Goal: Task Accomplishment & Management: Manage account settings

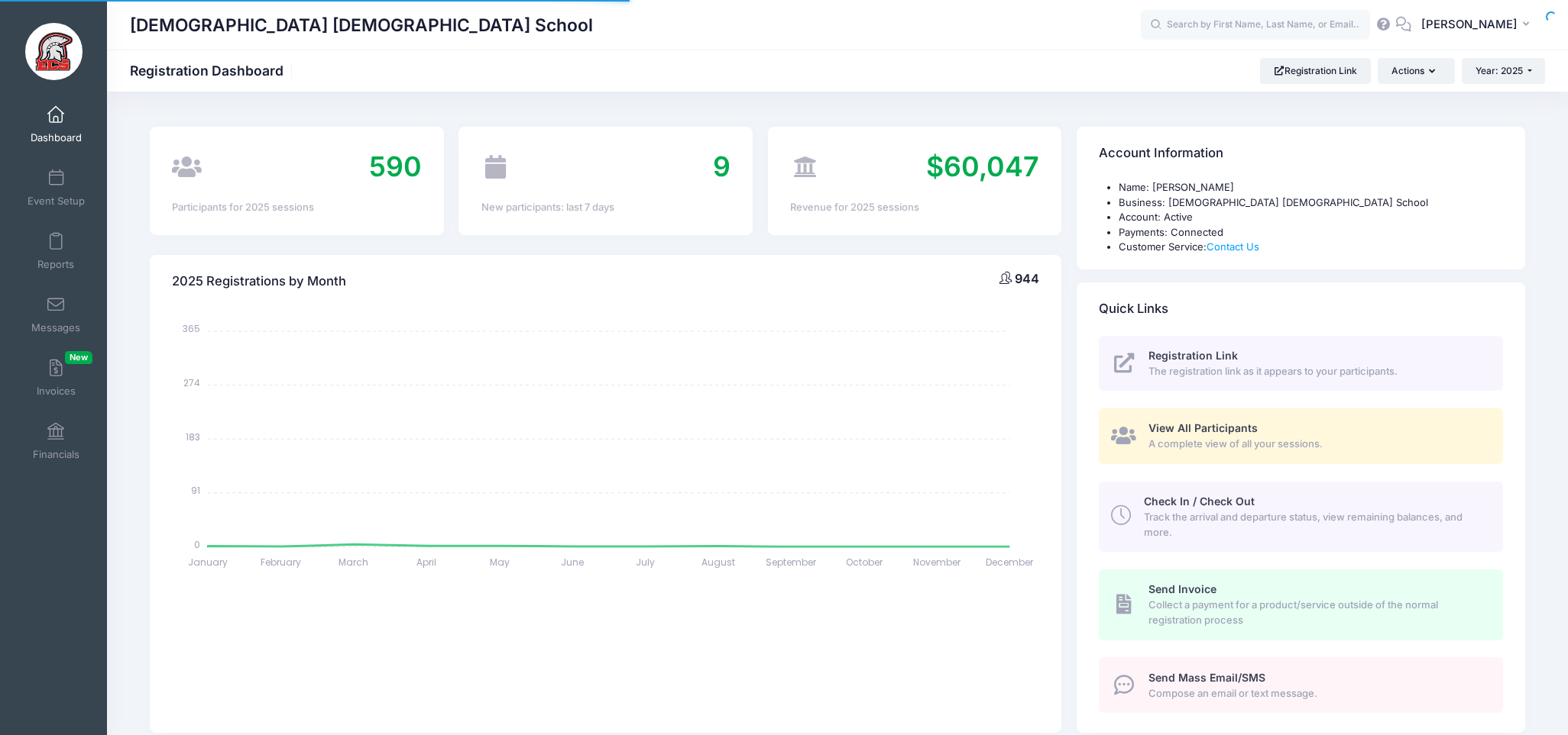
select select
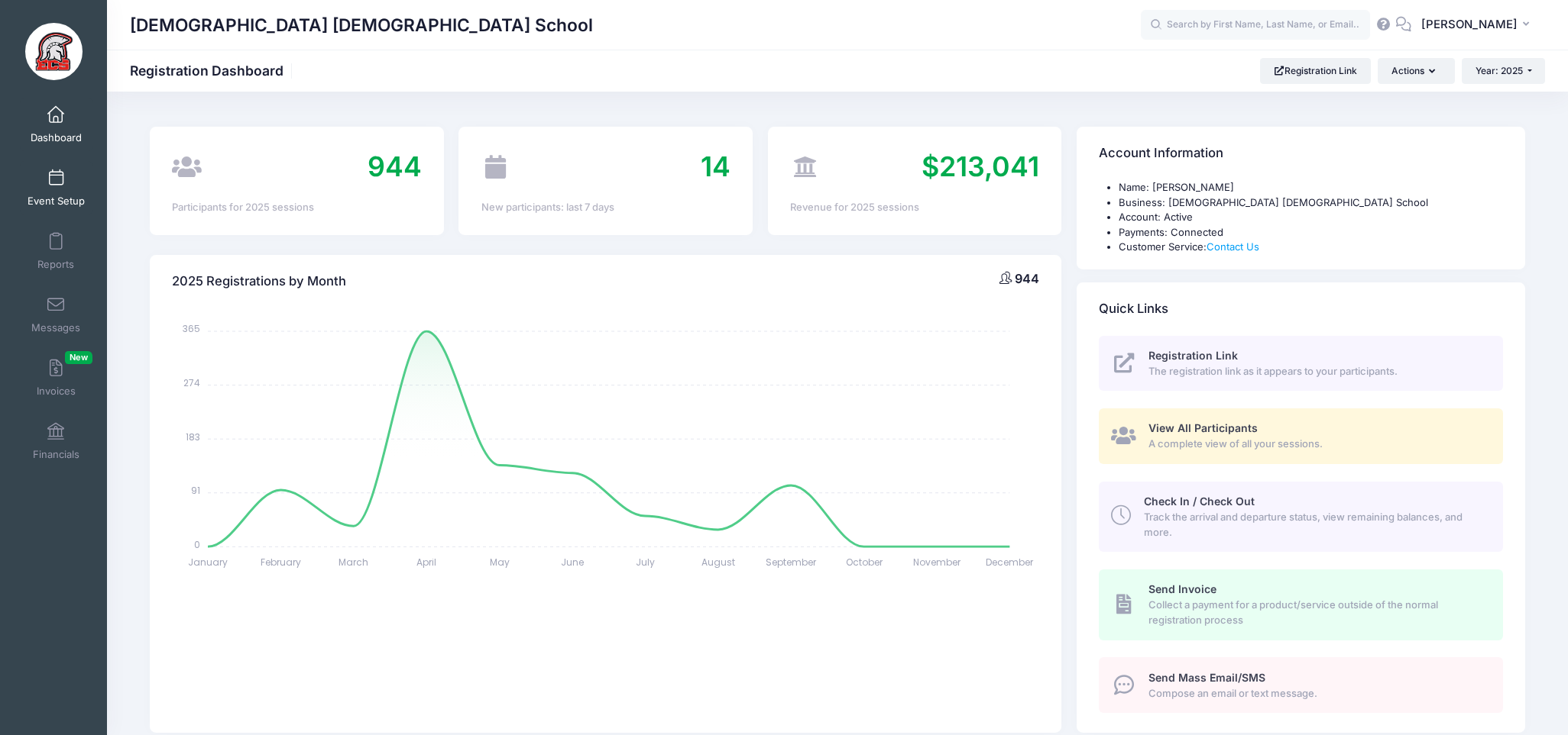
click at [56, 172] on span at bounding box center [56, 178] width 0 height 17
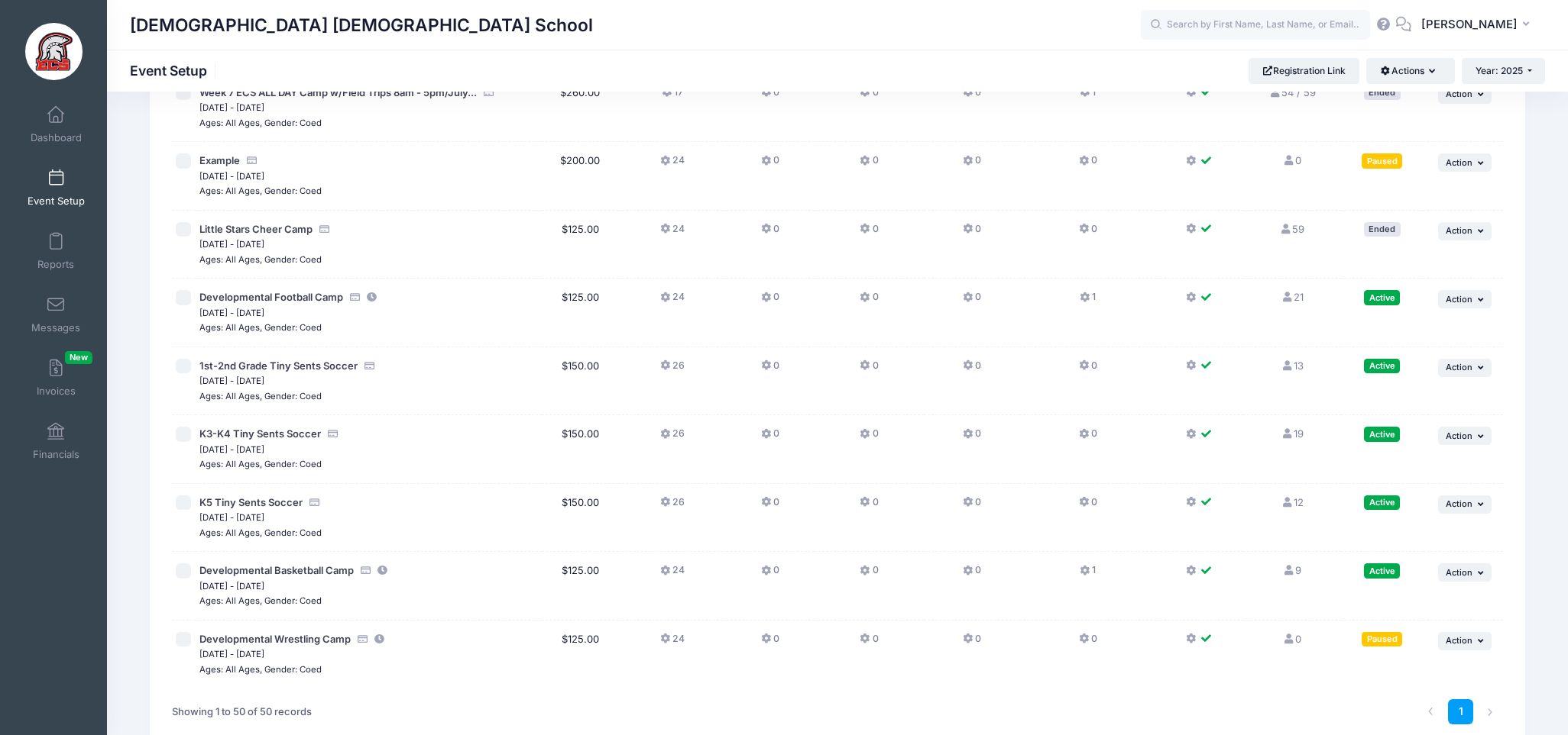
scroll to position [3019, 0]
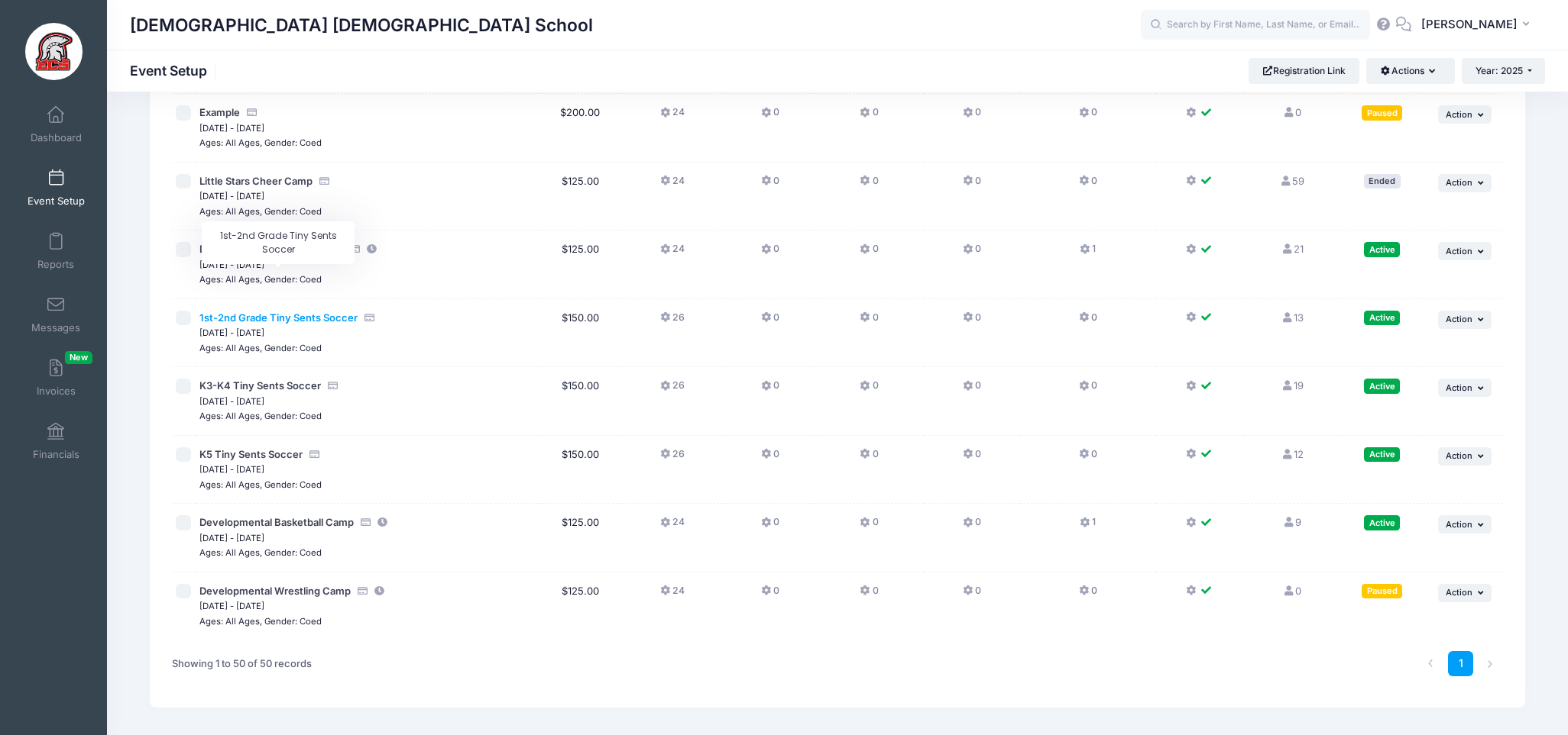
click at [274, 312] on span "1st-2nd Grade Tiny Sents Soccer" at bounding box center [278, 318] width 158 height 12
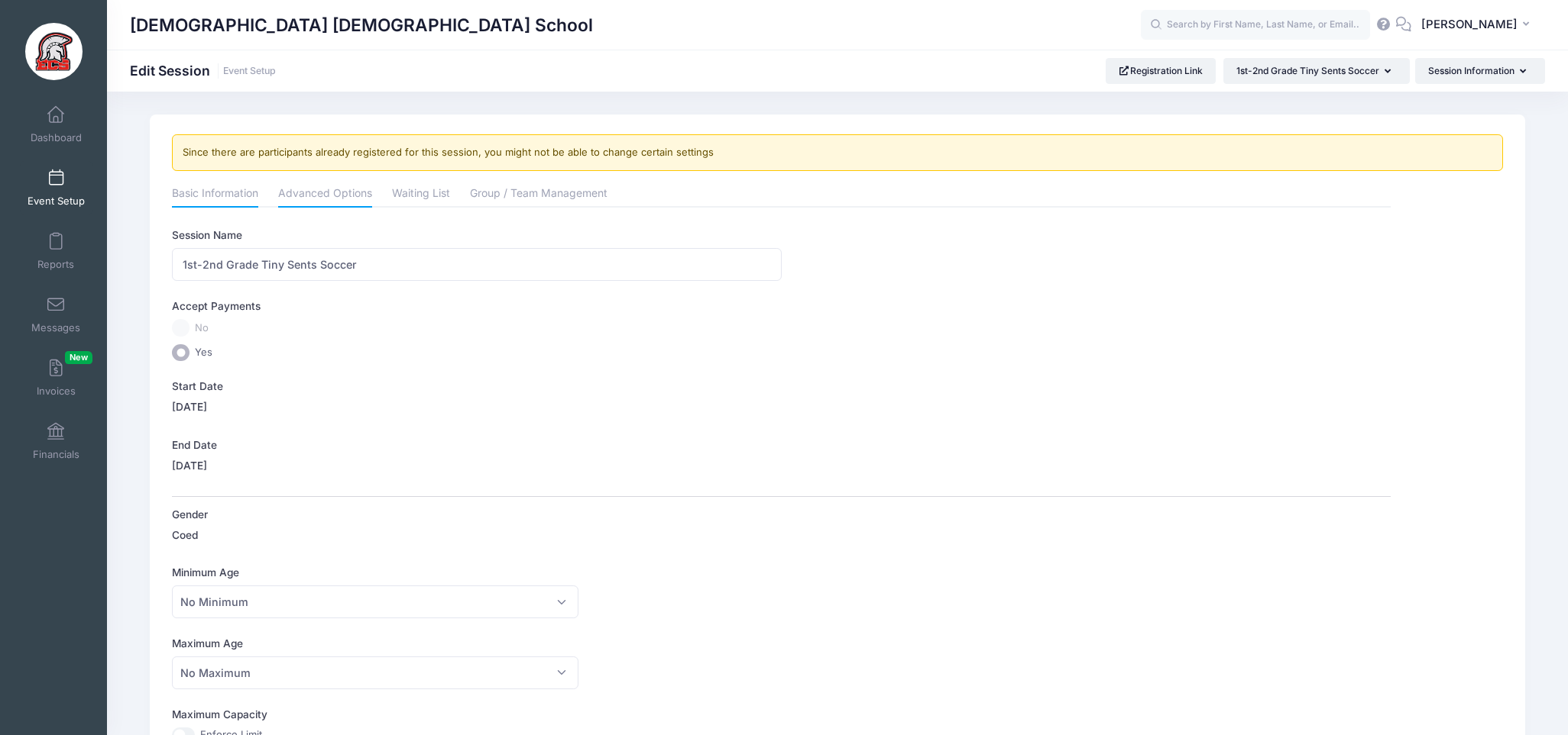
click at [332, 191] on link "Advanced Options" at bounding box center [326, 195] width 94 height 27
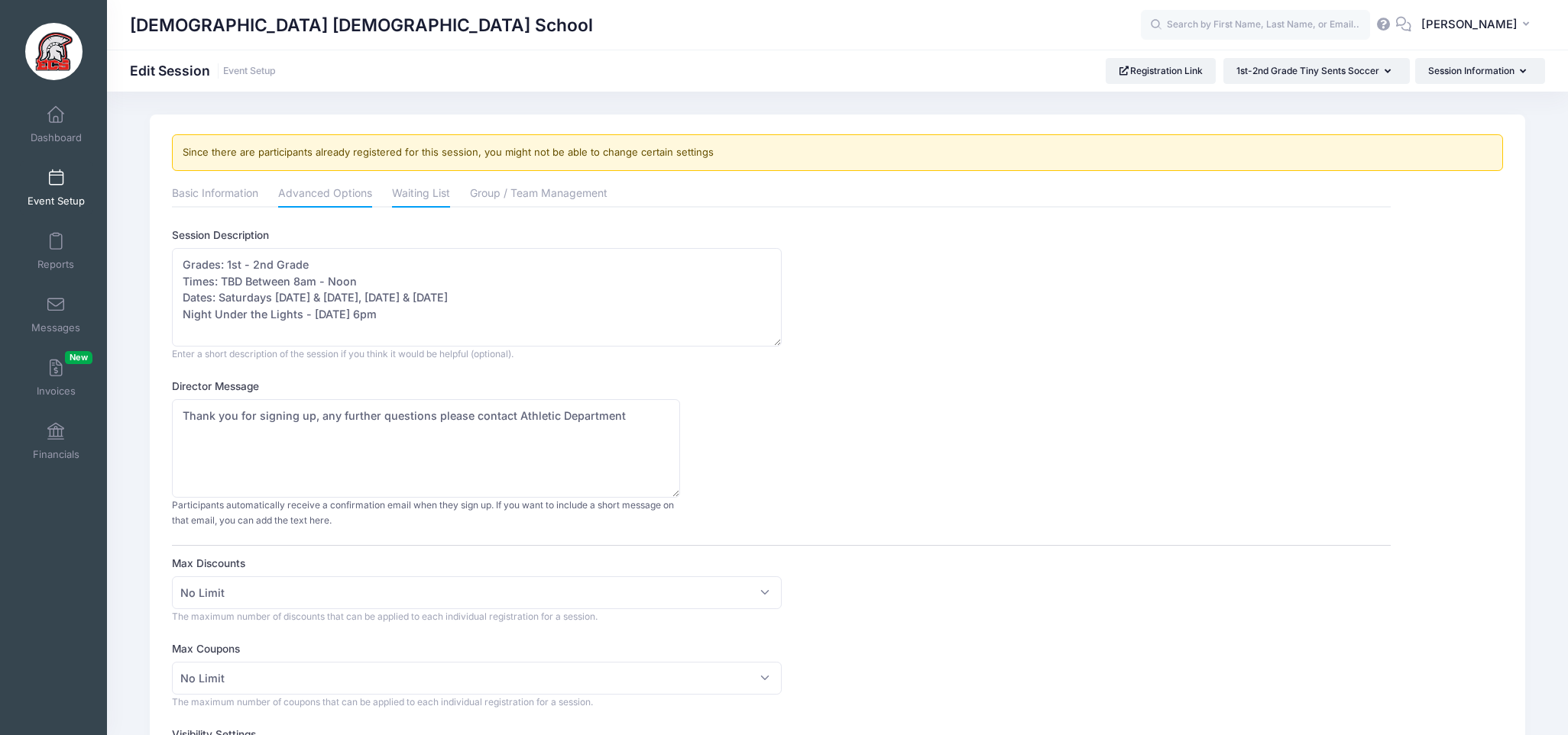
click at [413, 187] on link "Waiting List" at bounding box center [421, 195] width 58 height 27
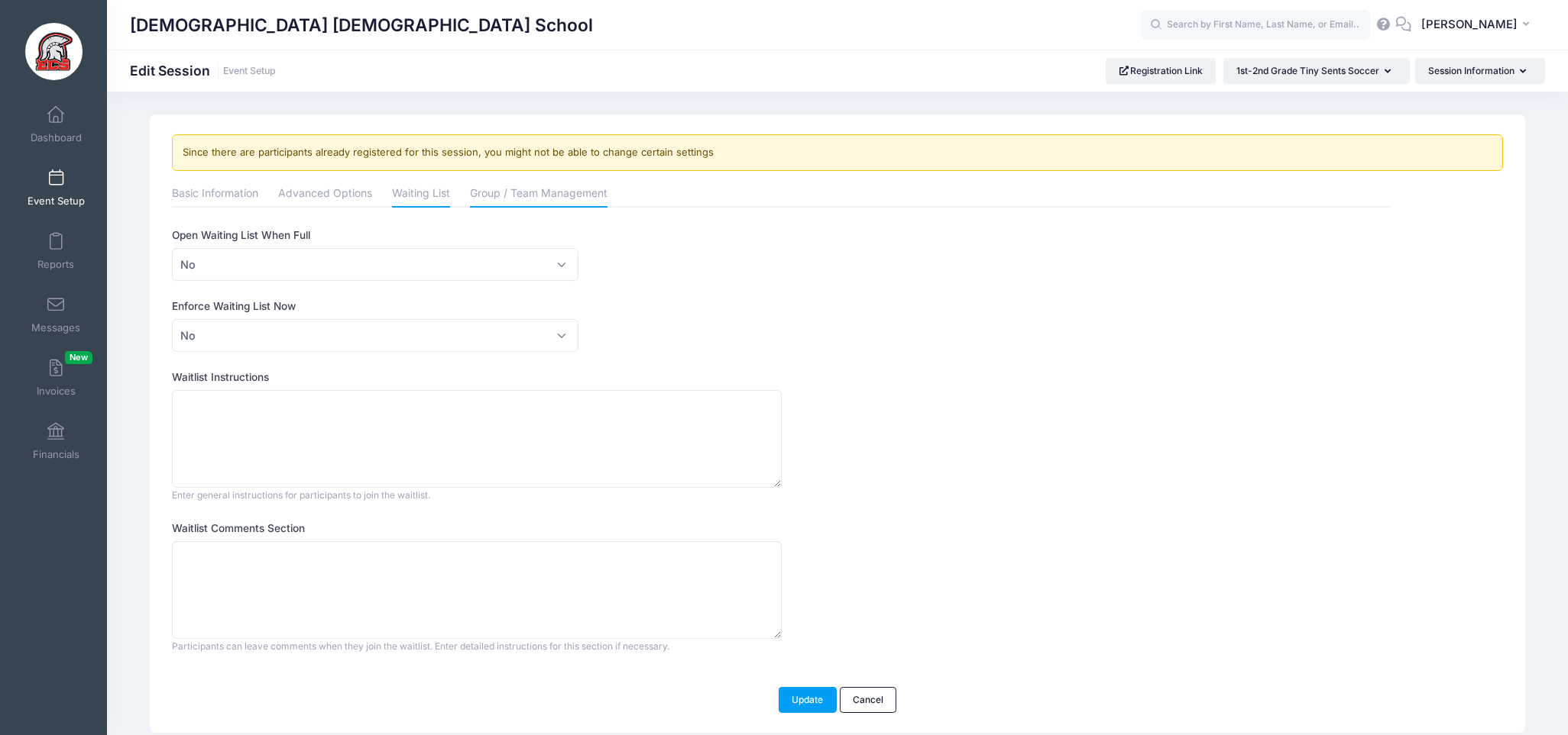
click at [527, 200] on link "Group / Team Management" at bounding box center [538, 195] width 137 height 27
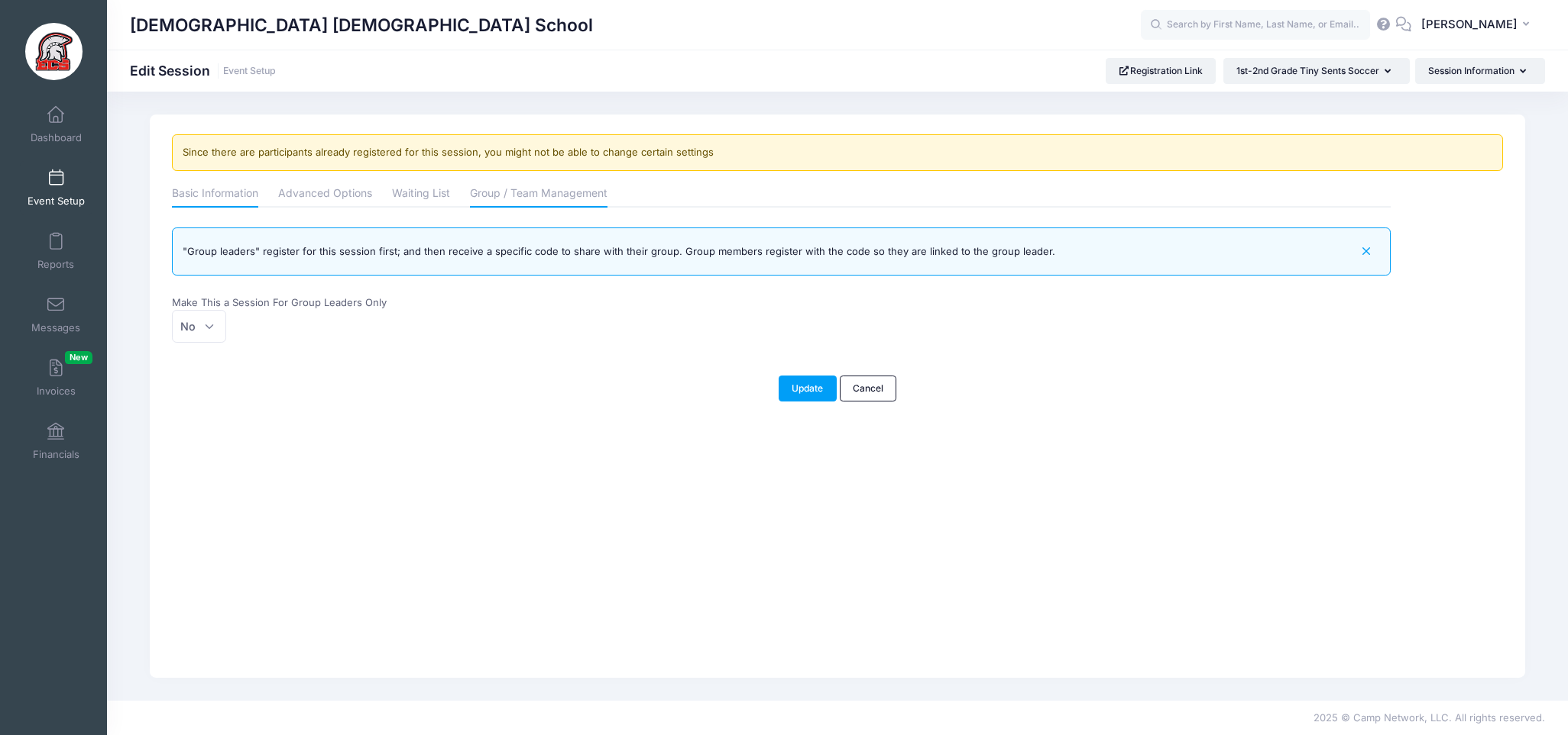
click at [220, 181] on link "Basic Information" at bounding box center [215, 195] width 86 height 27
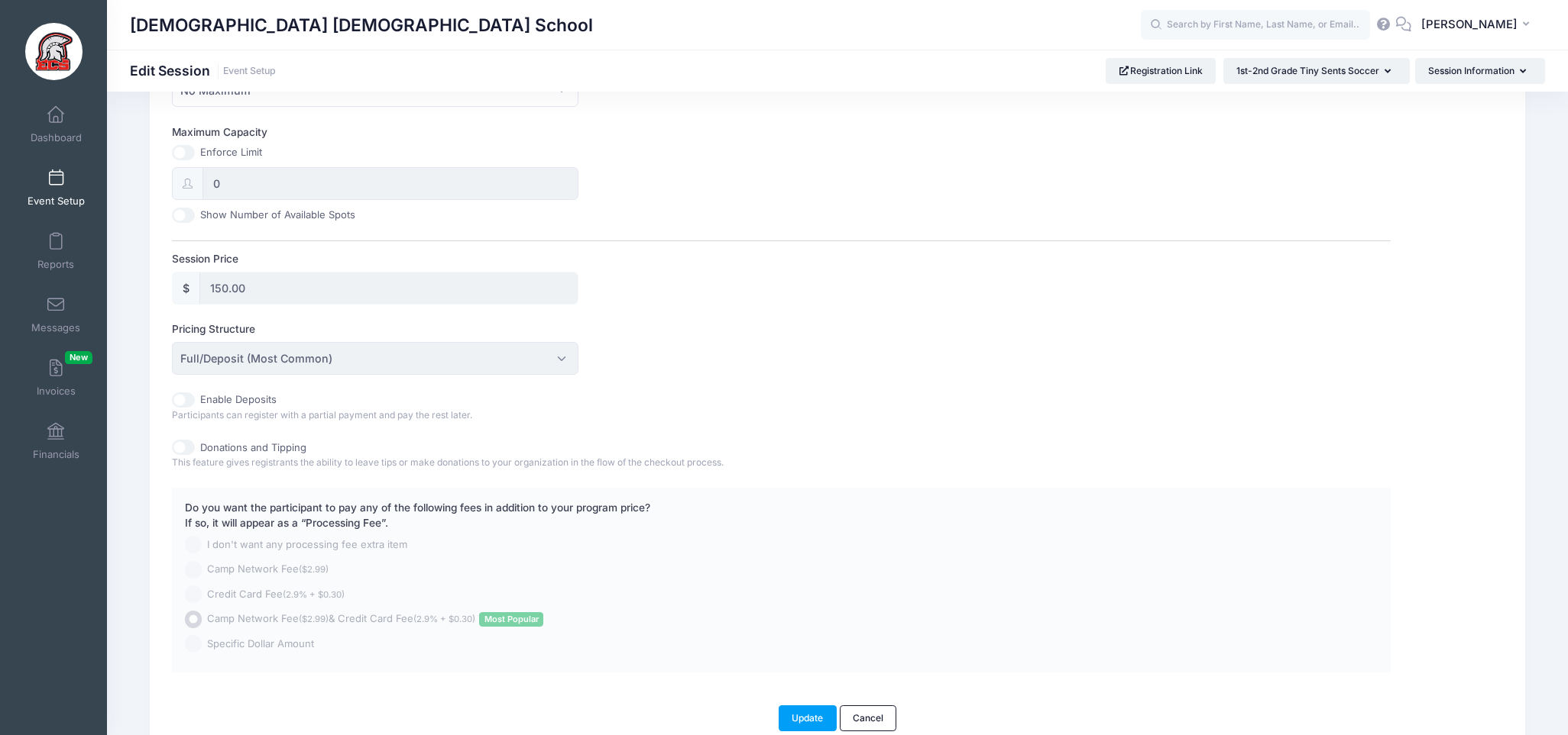
scroll to position [656, 0]
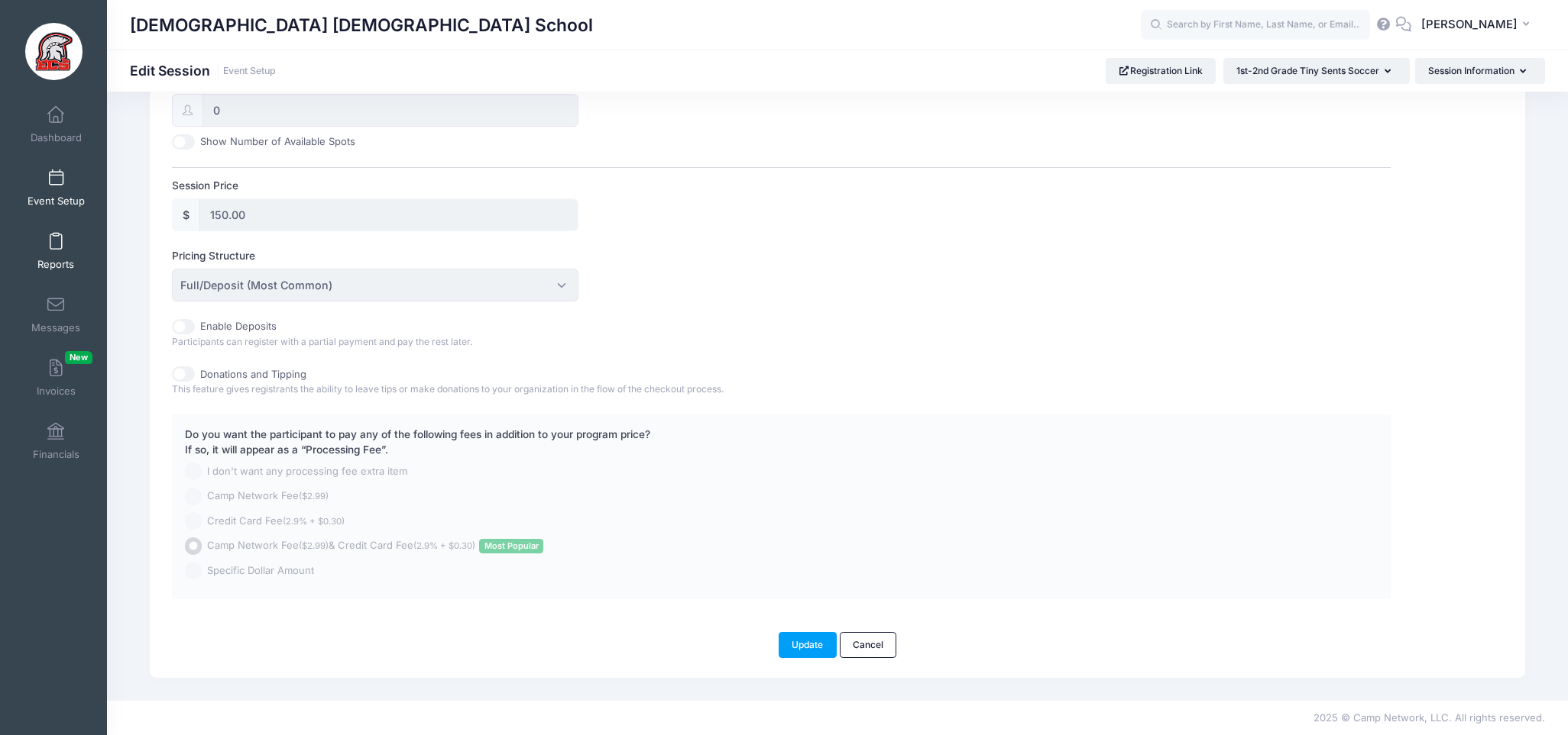
click at [63, 247] on link "Reports" at bounding box center [56, 251] width 73 height 54
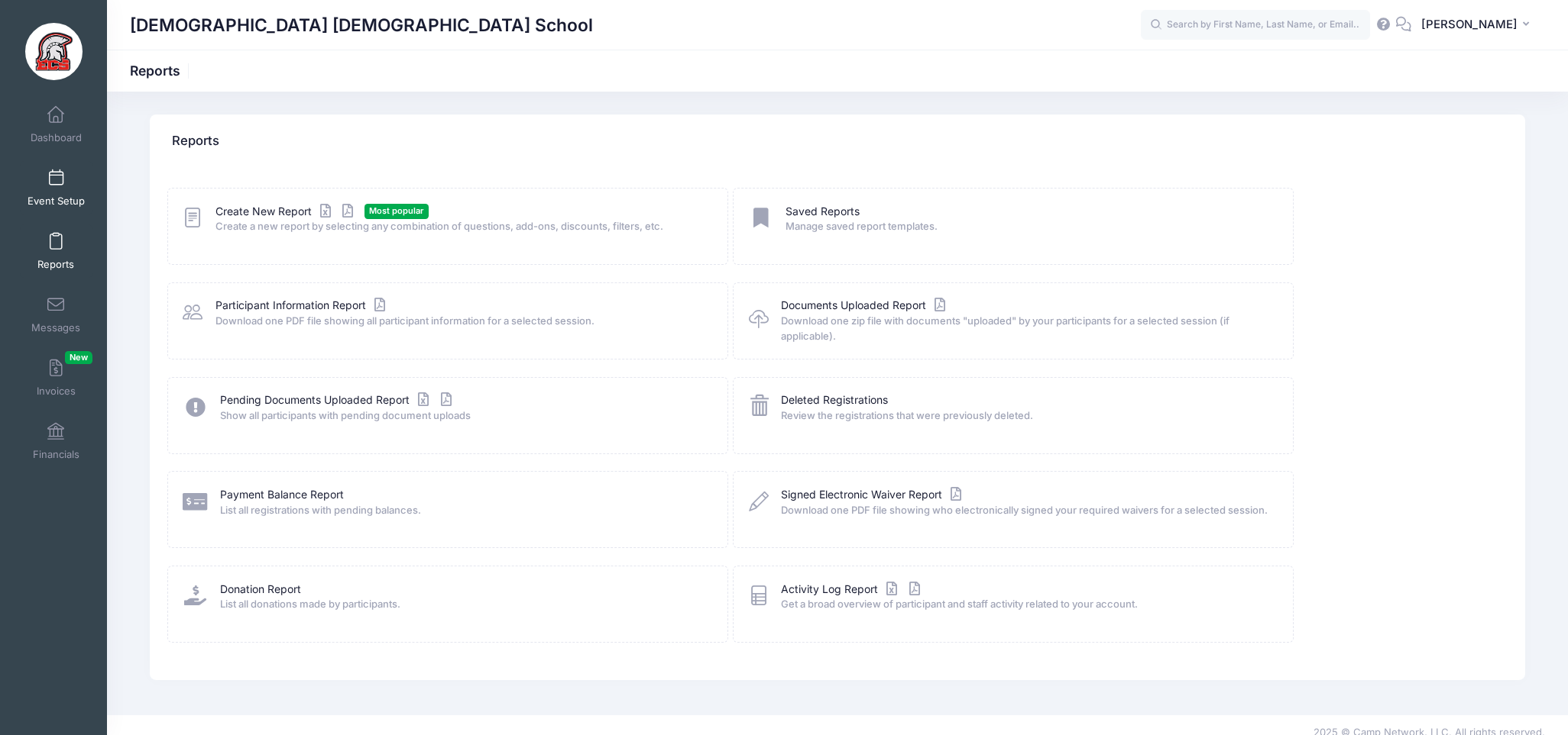
click at [56, 178] on span at bounding box center [56, 178] width 0 height 17
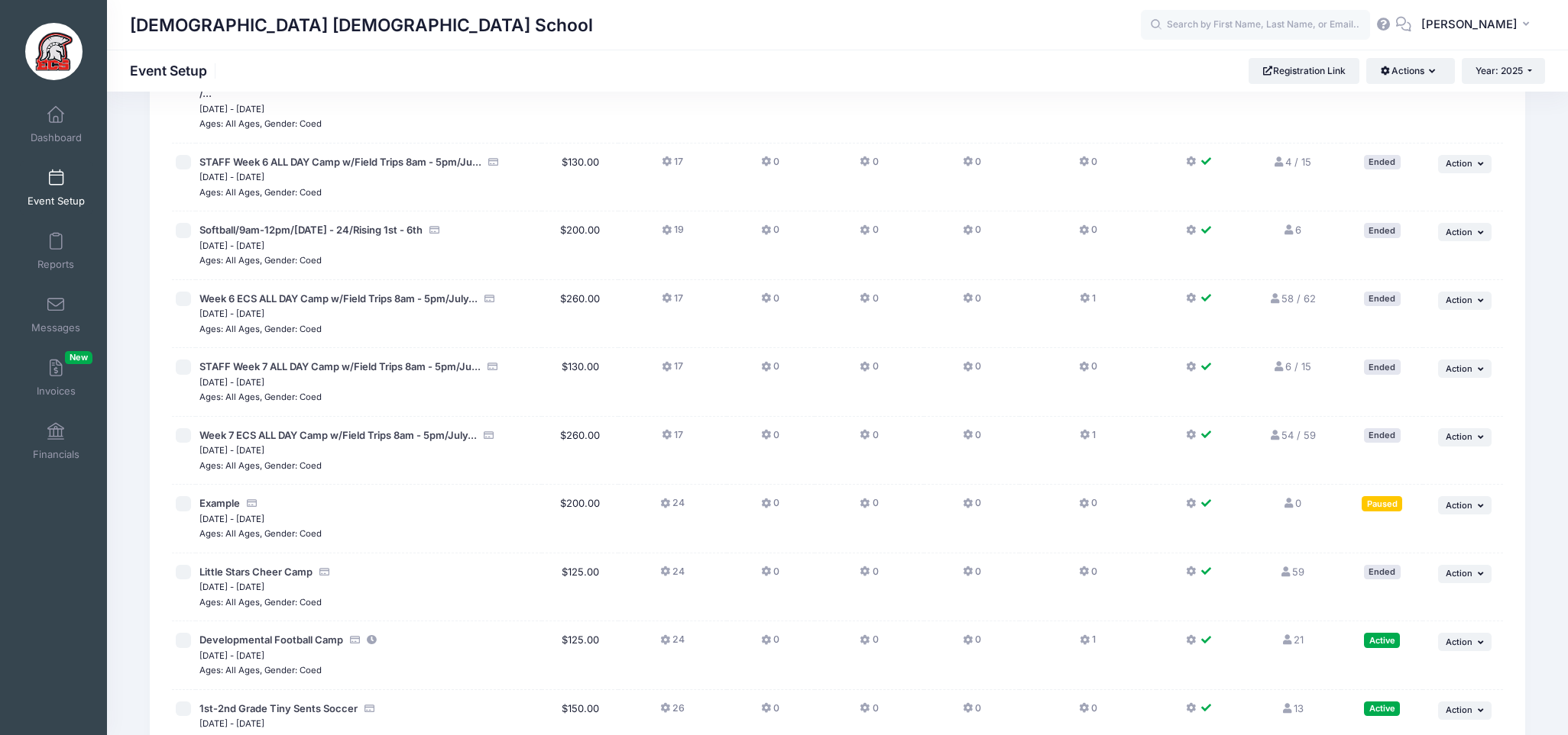
scroll to position [3019, 0]
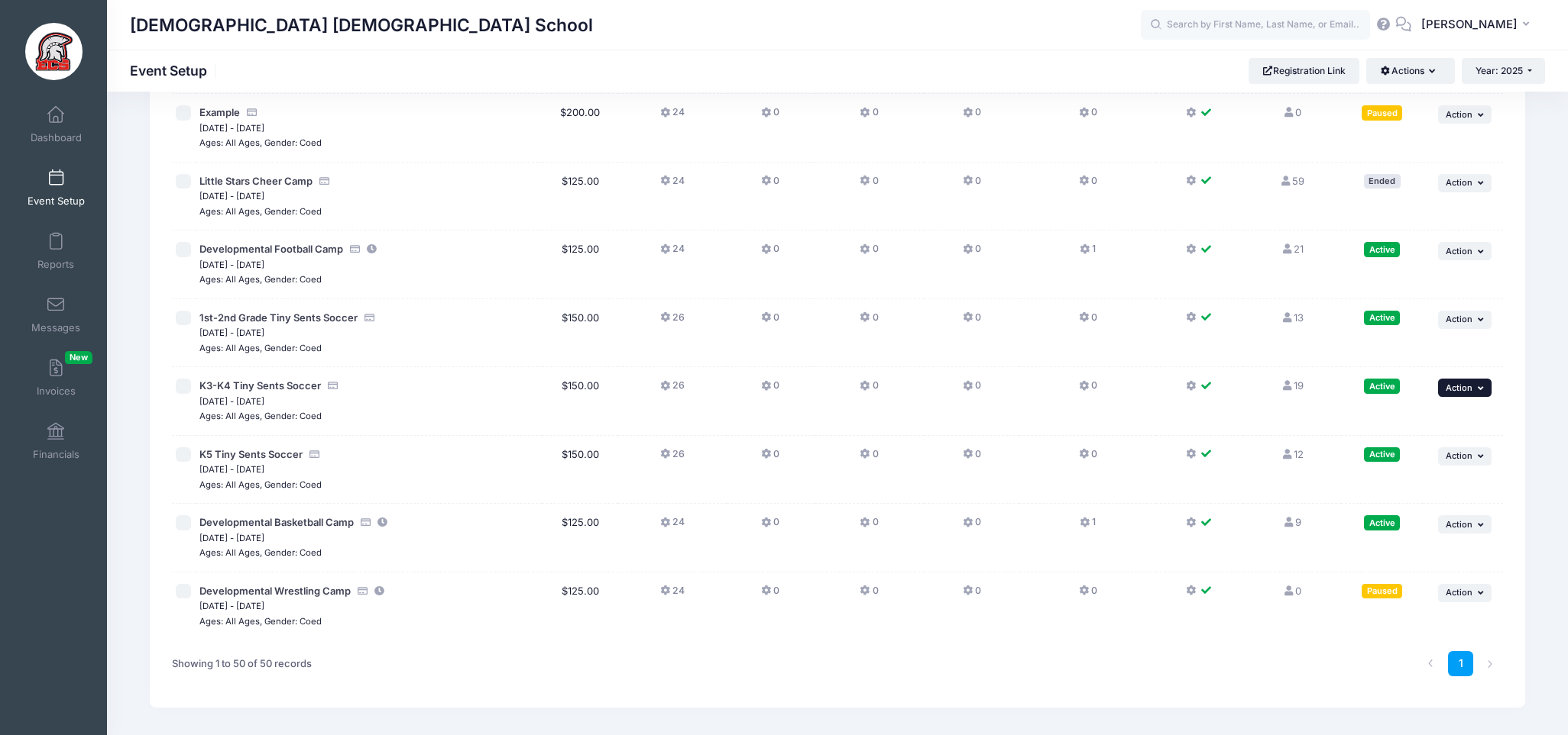
click at [1472, 382] on span "Action" at bounding box center [1458, 387] width 26 height 11
click at [1415, 468] on link "Preview" at bounding box center [1414, 465] width 138 height 29
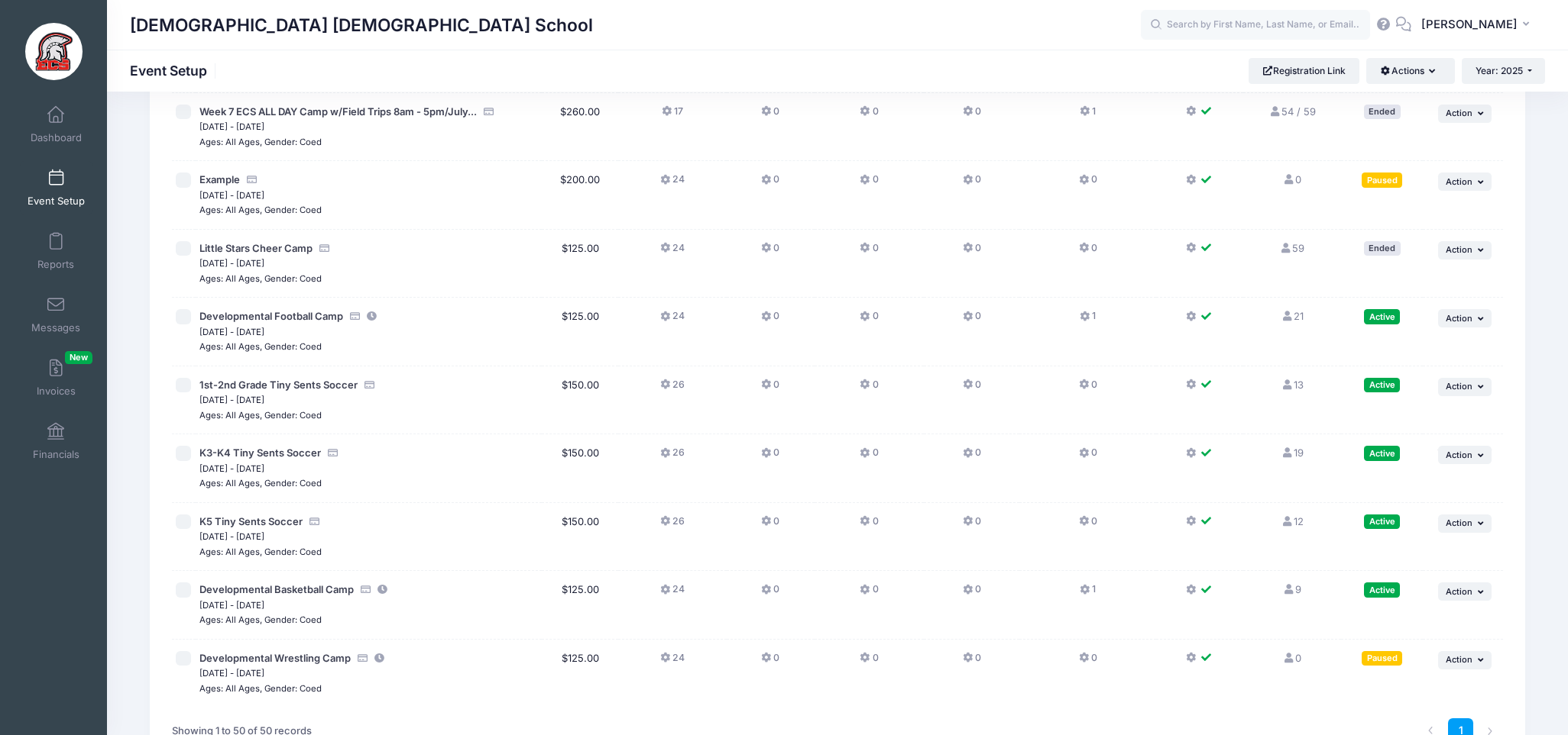
scroll to position [2947, 0]
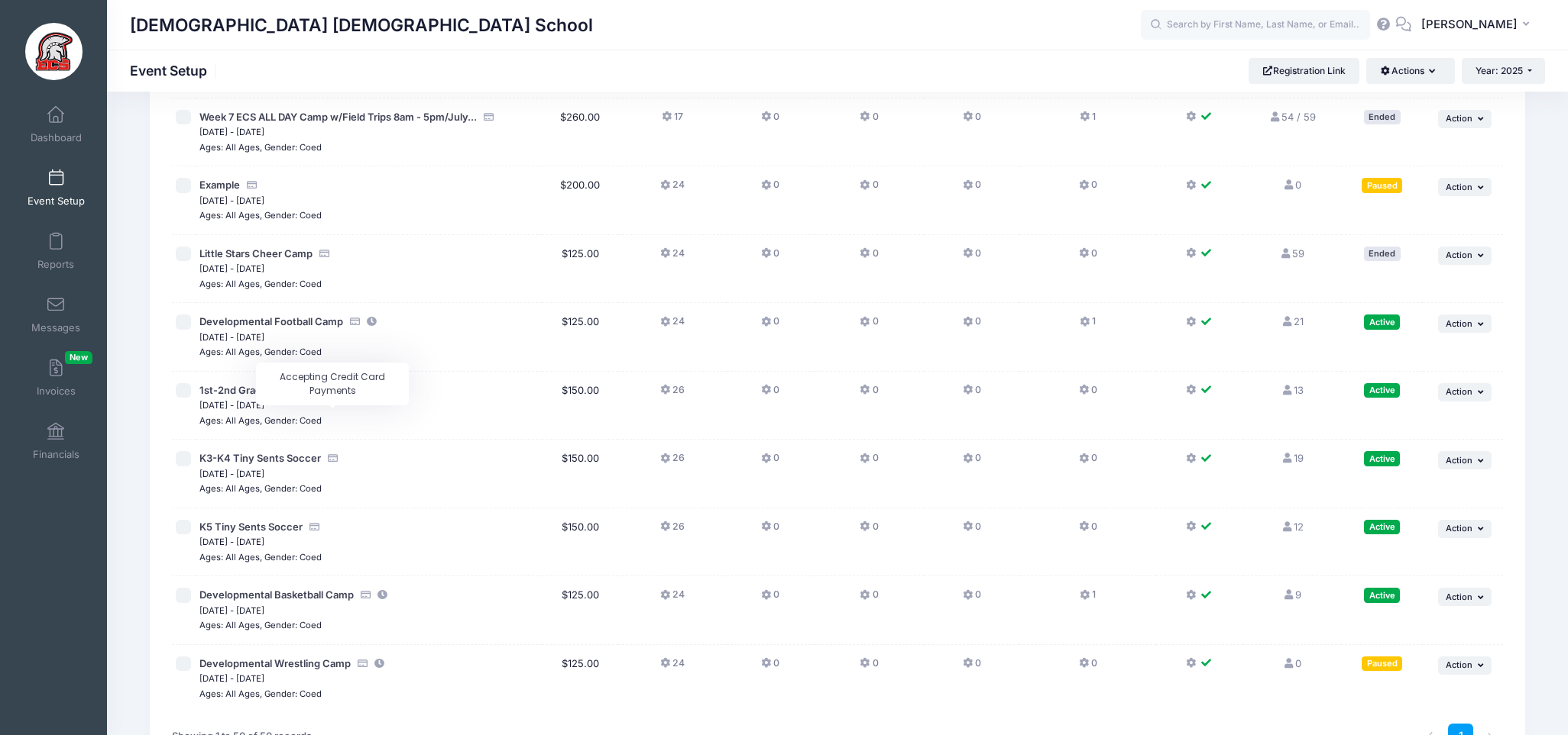
click at [330, 454] on icon "Accepting Credit Card Payments" at bounding box center [332, 459] width 12 height 10
click at [248, 452] on span "K3-K4 Tiny Sents Soccer" at bounding box center [260, 458] width 122 height 12
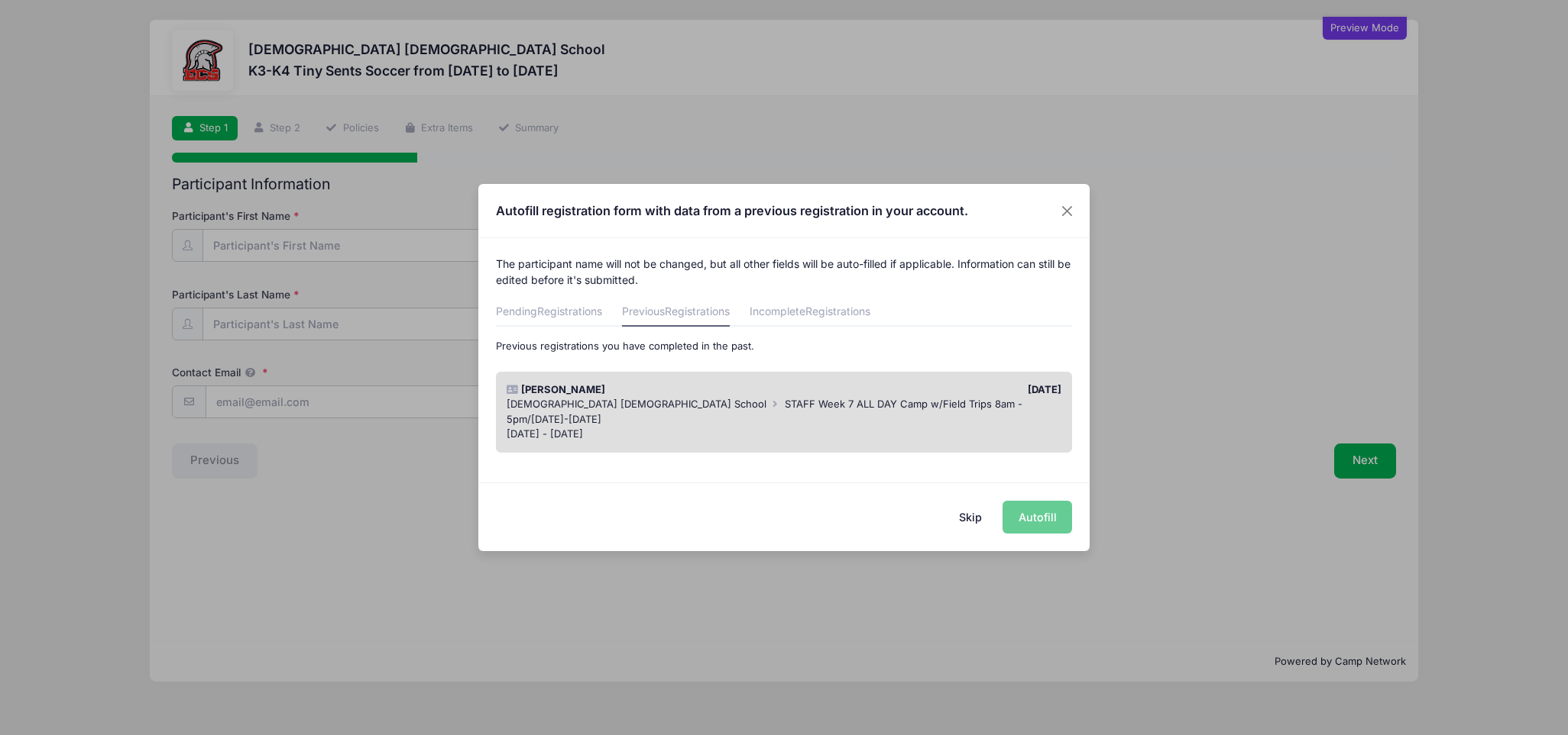
click at [1036, 520] on div "Skip Autofill" at bounding box center [784, 515] width 611 height 68
click at [978, 516] on button "Skip" at bounding box center [970, 517] width 54 height 33
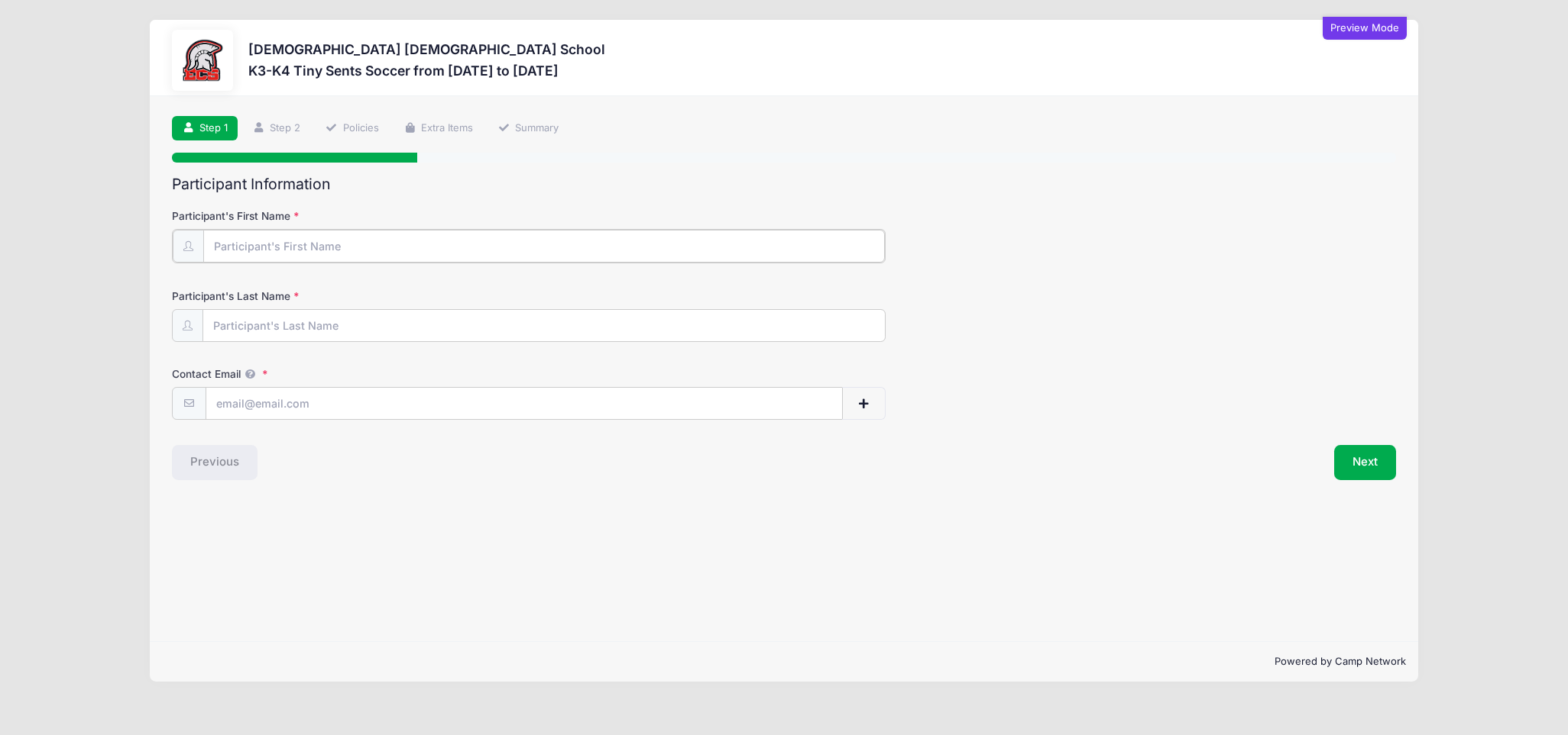
click at [254, 240] on input "Participant's First Name" at bounding box center [543, 247] width 682 height 33
click at [1334, 475] on div "Next" at bounding box center [1093, 462] width 620 height 35
click at [1377, 465] on button "Next" at bounding box center [1364, 462] width 62 height 35
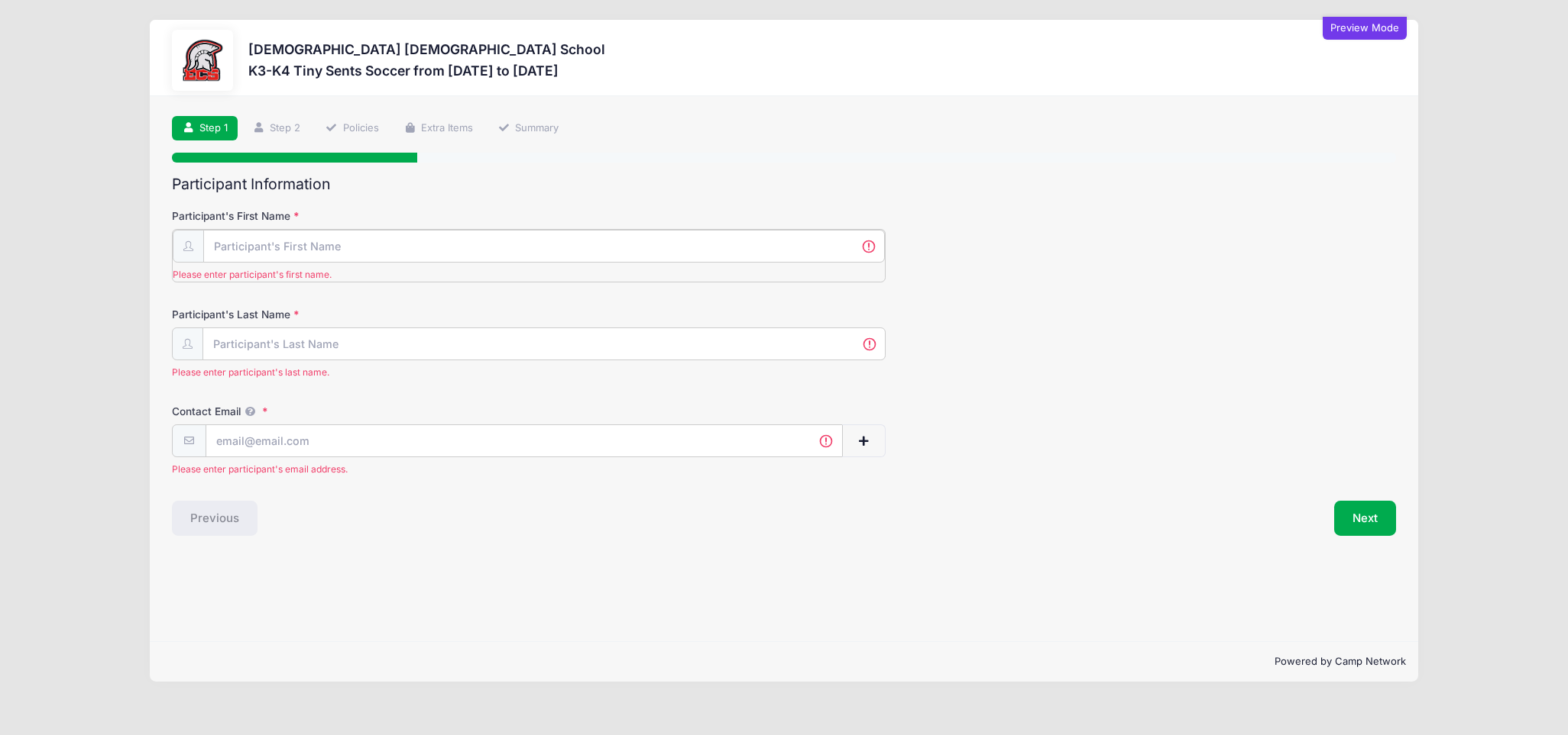
click at [463, 252] on input "Participant's First Name" at bounding box center [543, 247] width 682 height 33
type input "Sierra"
type input "Sharp"
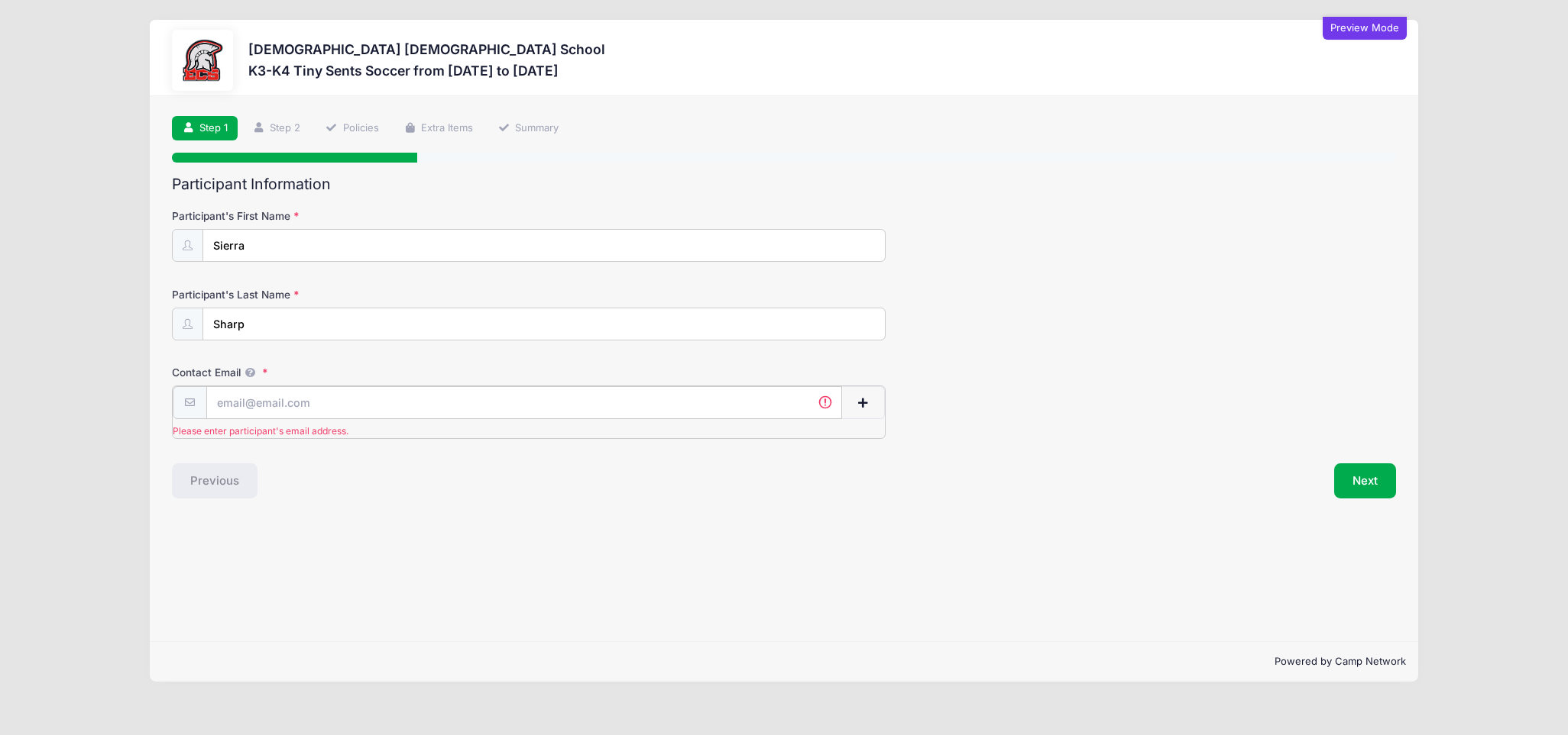
click at [638, 415] on input "Contact Email" at bounding box center [524, 403] width 635 height 33
type input "[EMAIL_ADDRESS][DOMAIN_NAME]"
click at [1384, 467] on button "Next" at bounding box center [1364, 462] width 62 height 35
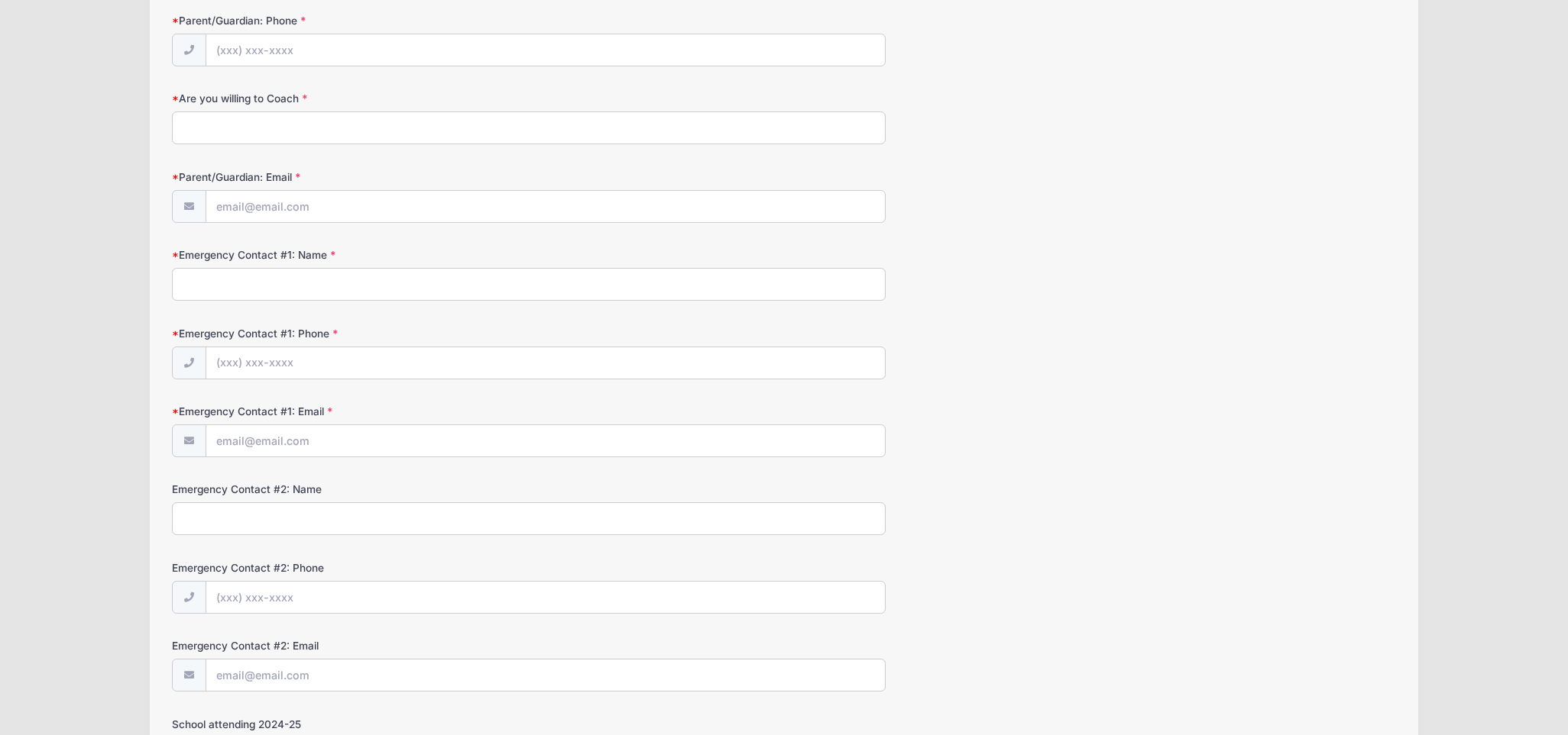
scroll to position [1518, 0]
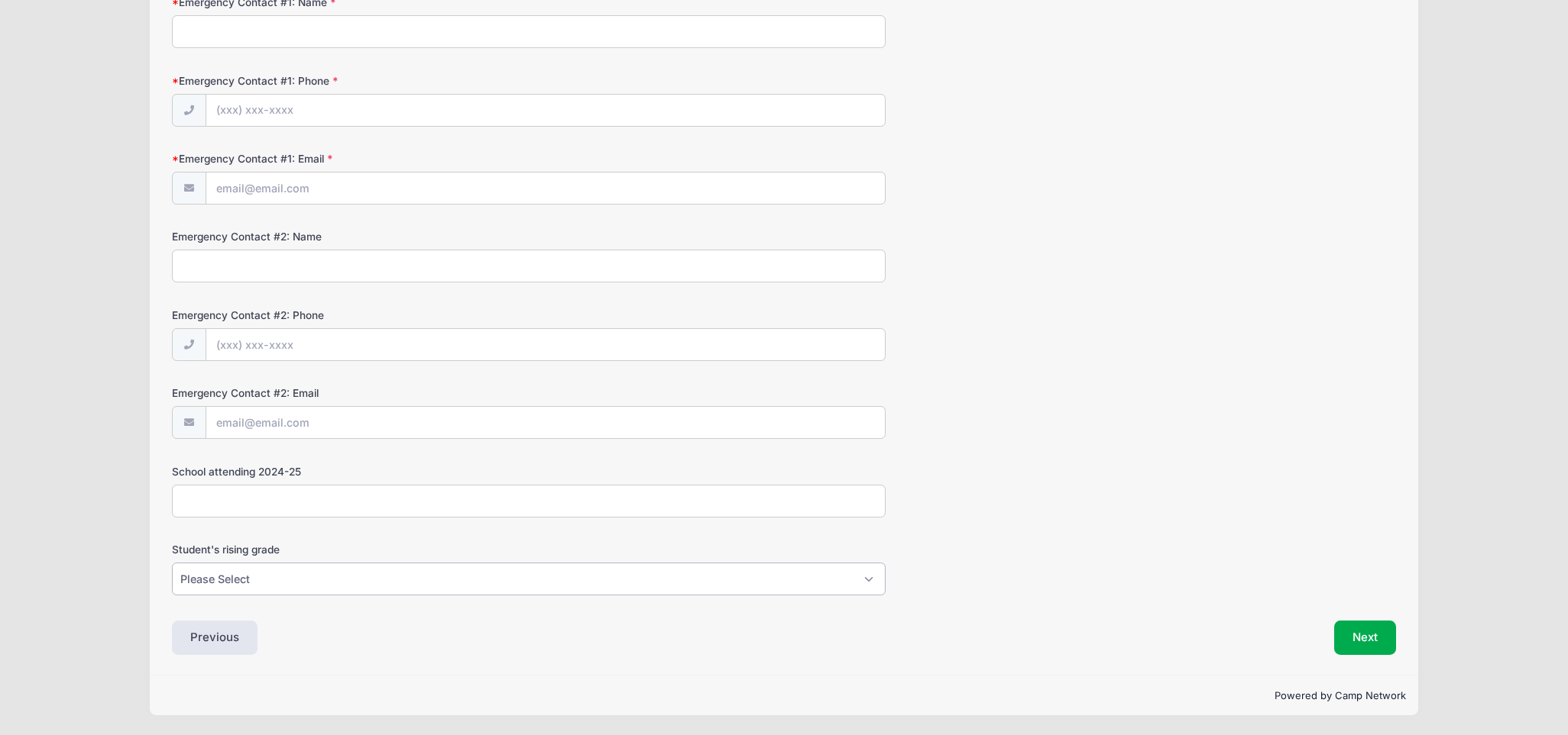
click at [865, 576] on select "Please Select K5 1st 2nd 3rd 4th 5th 6th 7th 8th" at bounding box center [529, 579] width 714 height 33
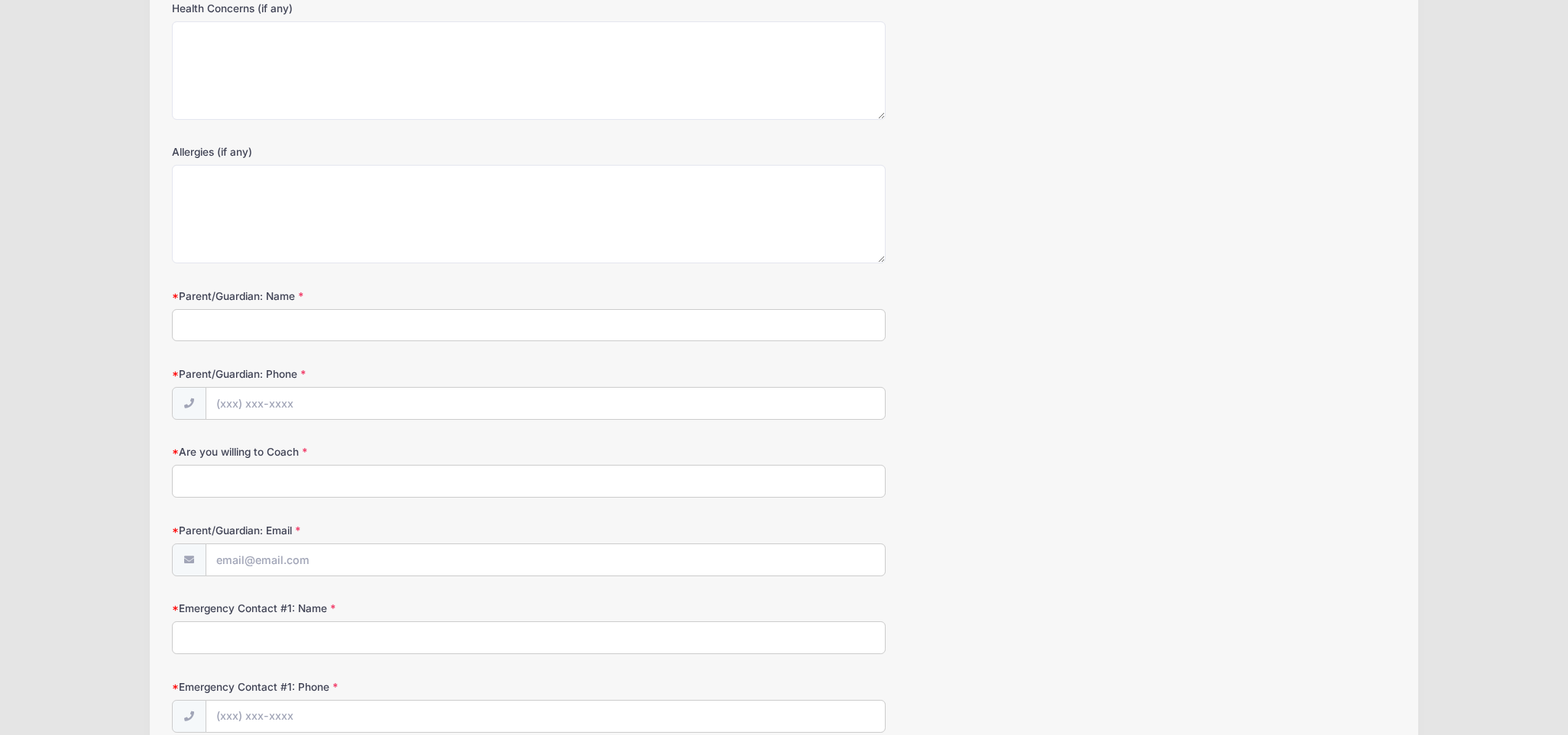
scroll to position [0, 0]
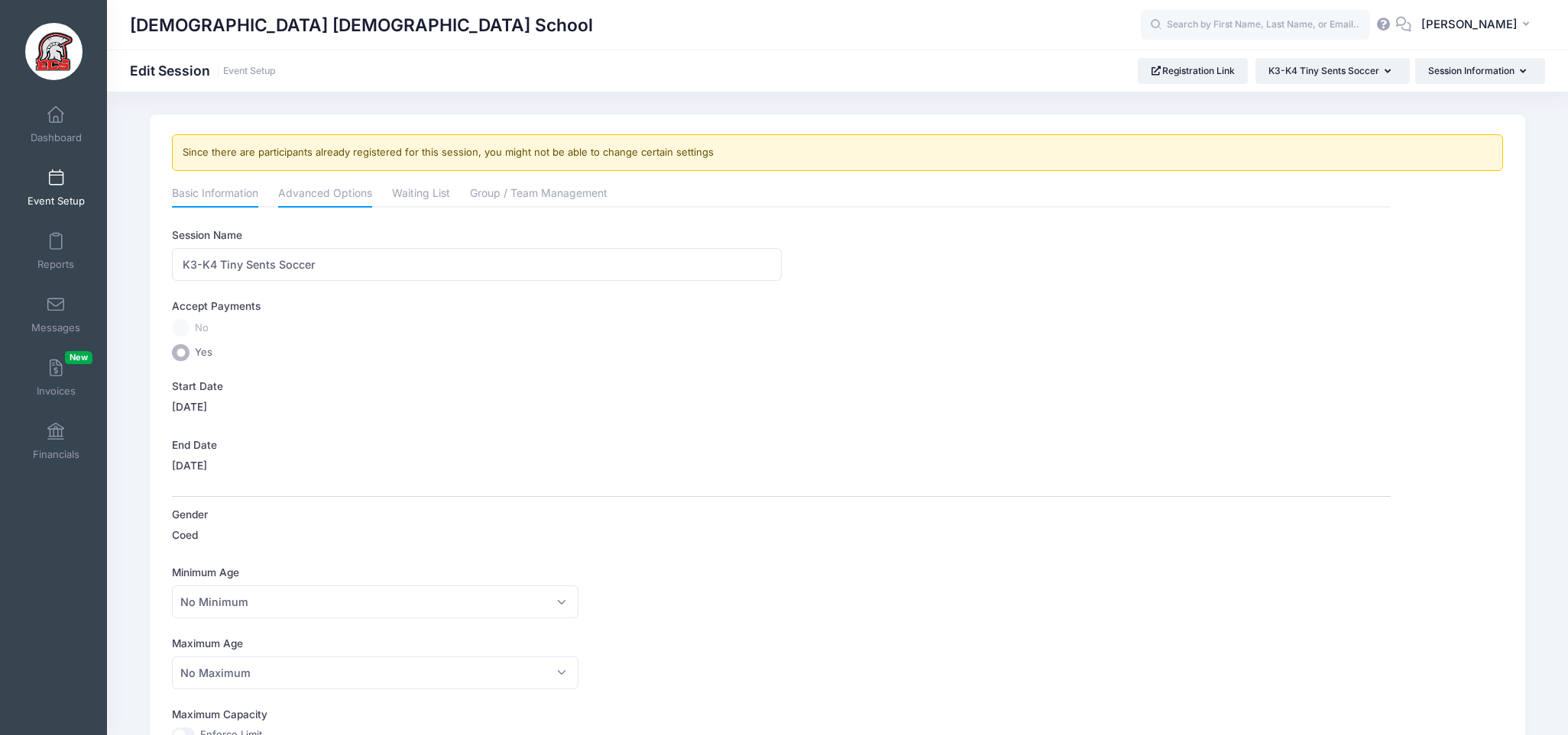
click at [312, 193] on link "Advanced Options" at bounding box center [326, 195] width 94 height 27
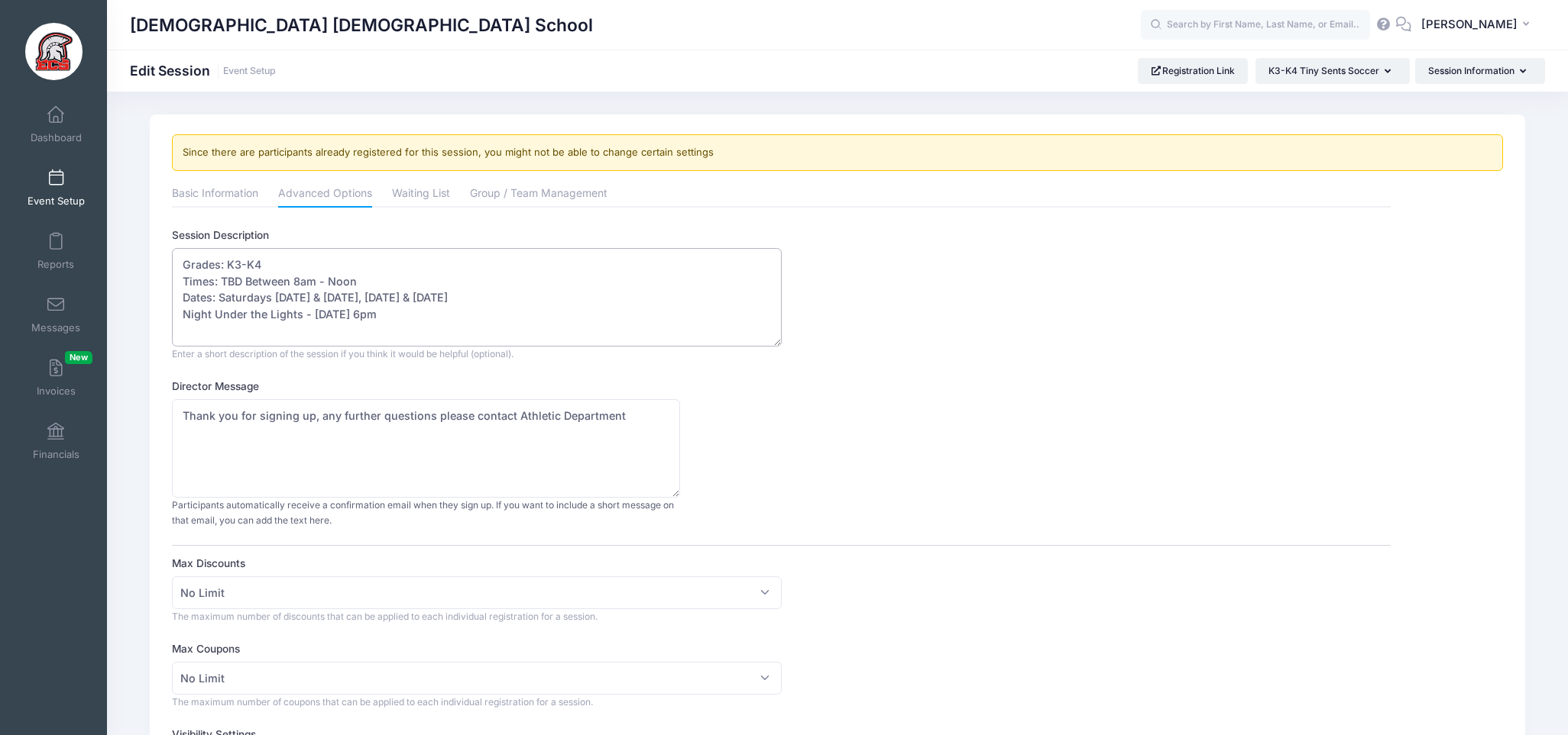
drag, startPoint x: 392, startPoint y: 317, endPoint x: 177, endPoint y: 278, distance: 218.5
click at [177, 278] on textarea "Grades: K3-K4 Times: TBD Between 8am - Noon Dates: Saturdays Oct. 11th & 18th, …" at bounding box center [476, 297] width 609 height 99
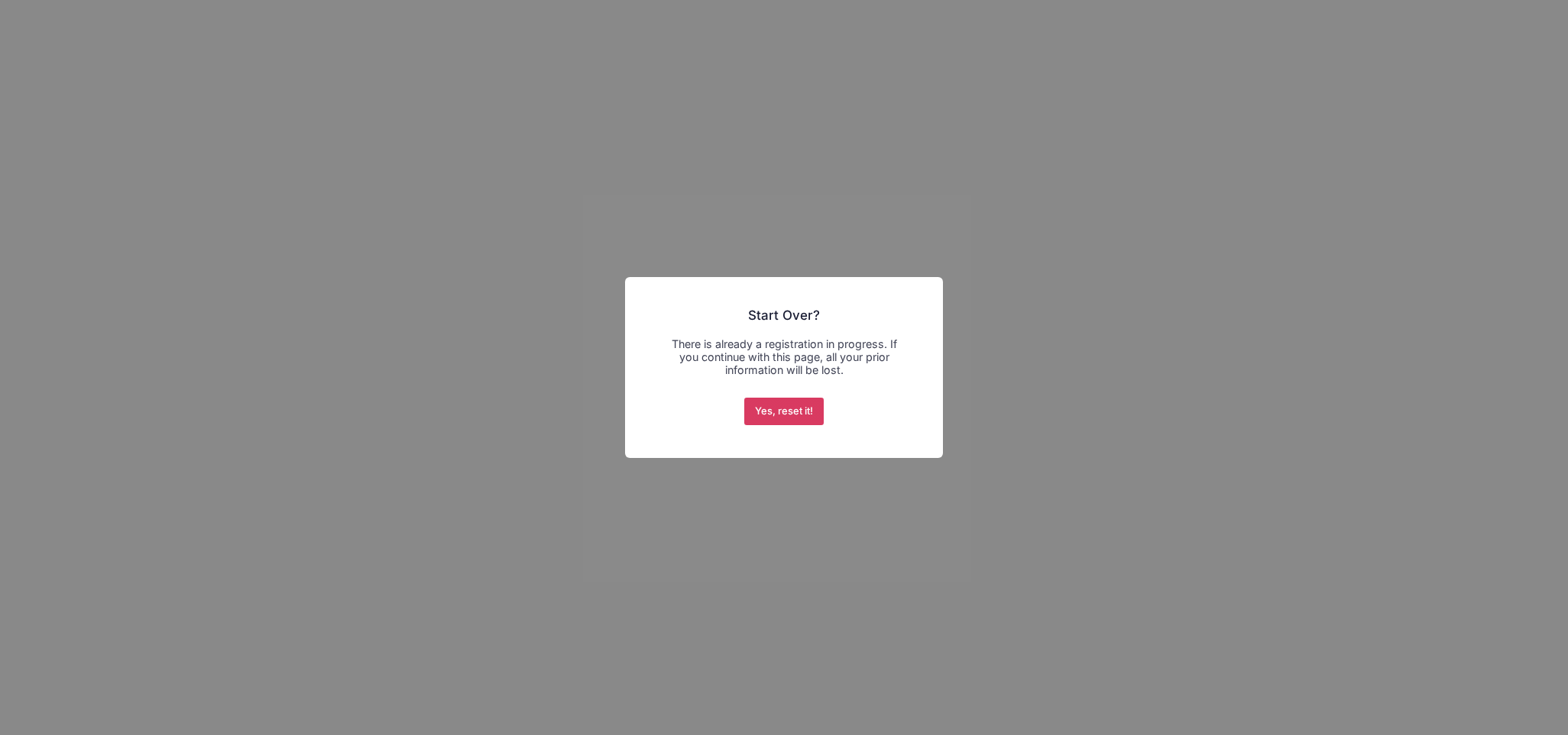
click at [787, 410] on button "Yes, reset it!" at bounding box center [784, 412] width 80 height 27
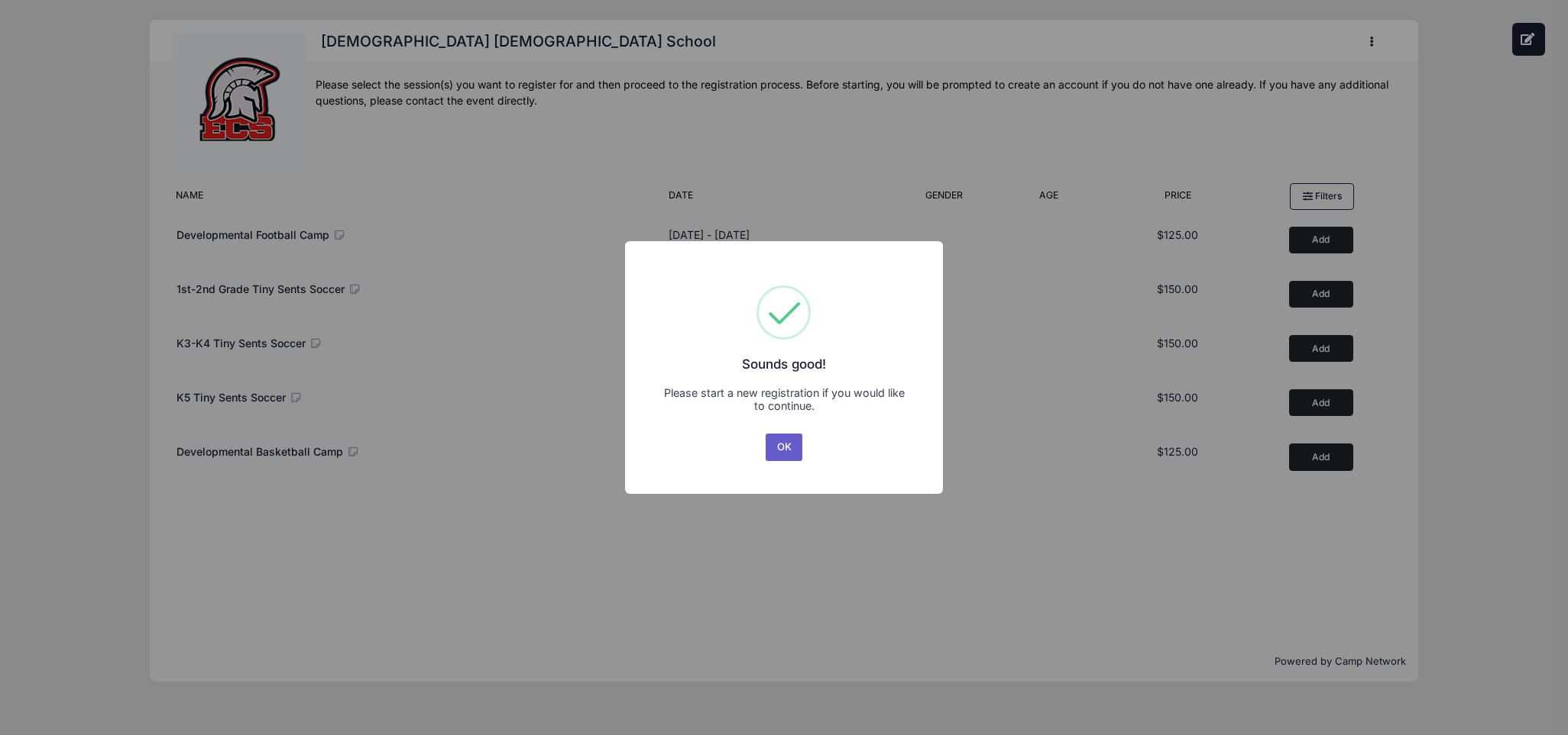
click at [784, 451] on button "OK" at bounding box center [784, 448] width 36 height 27
